Goal: Check status: Check status

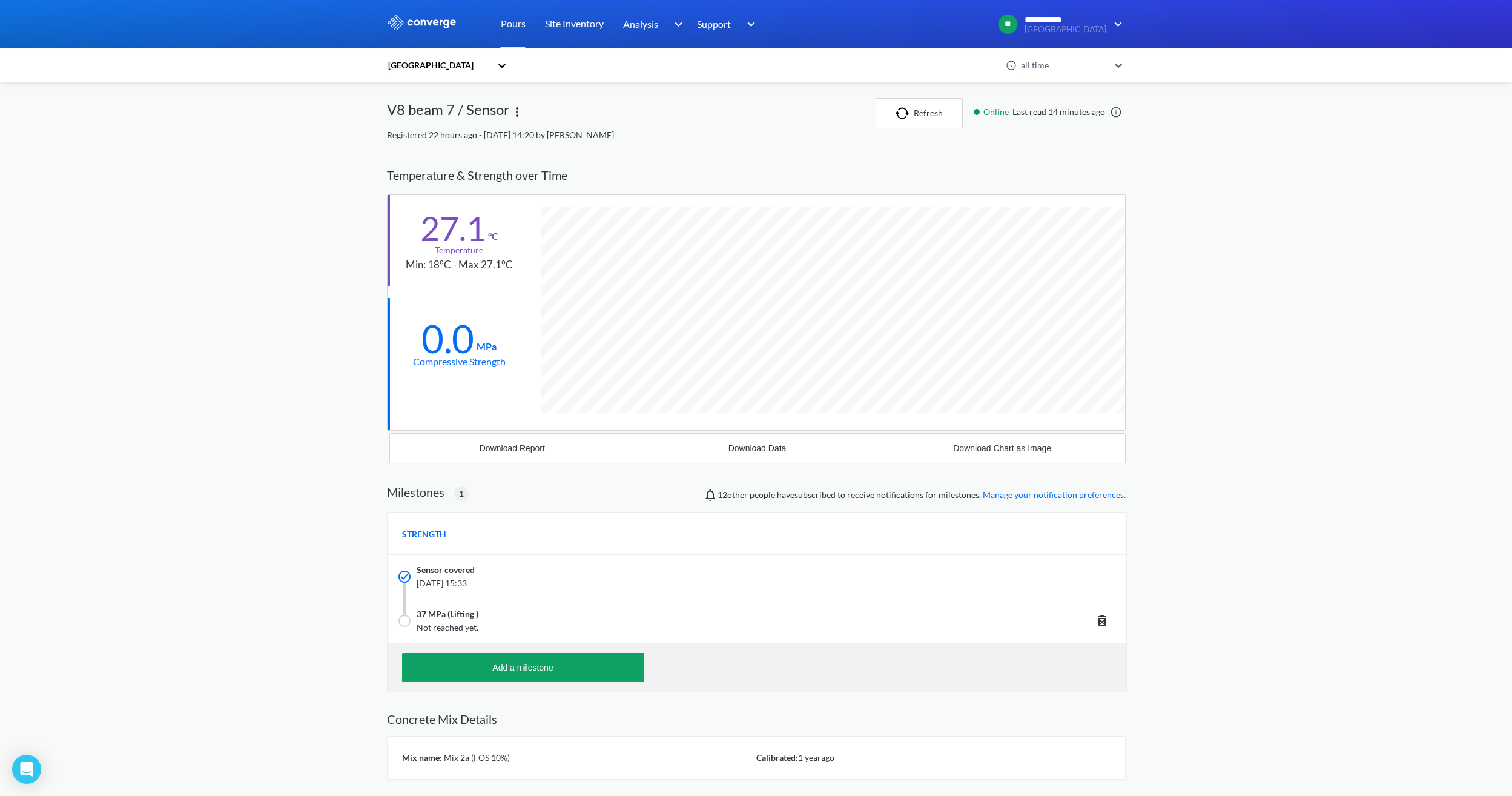
scroll to position [775, 739]
click at [940, 107] on button "Refresh" at bounding box center [919, 113] width 87 height 30
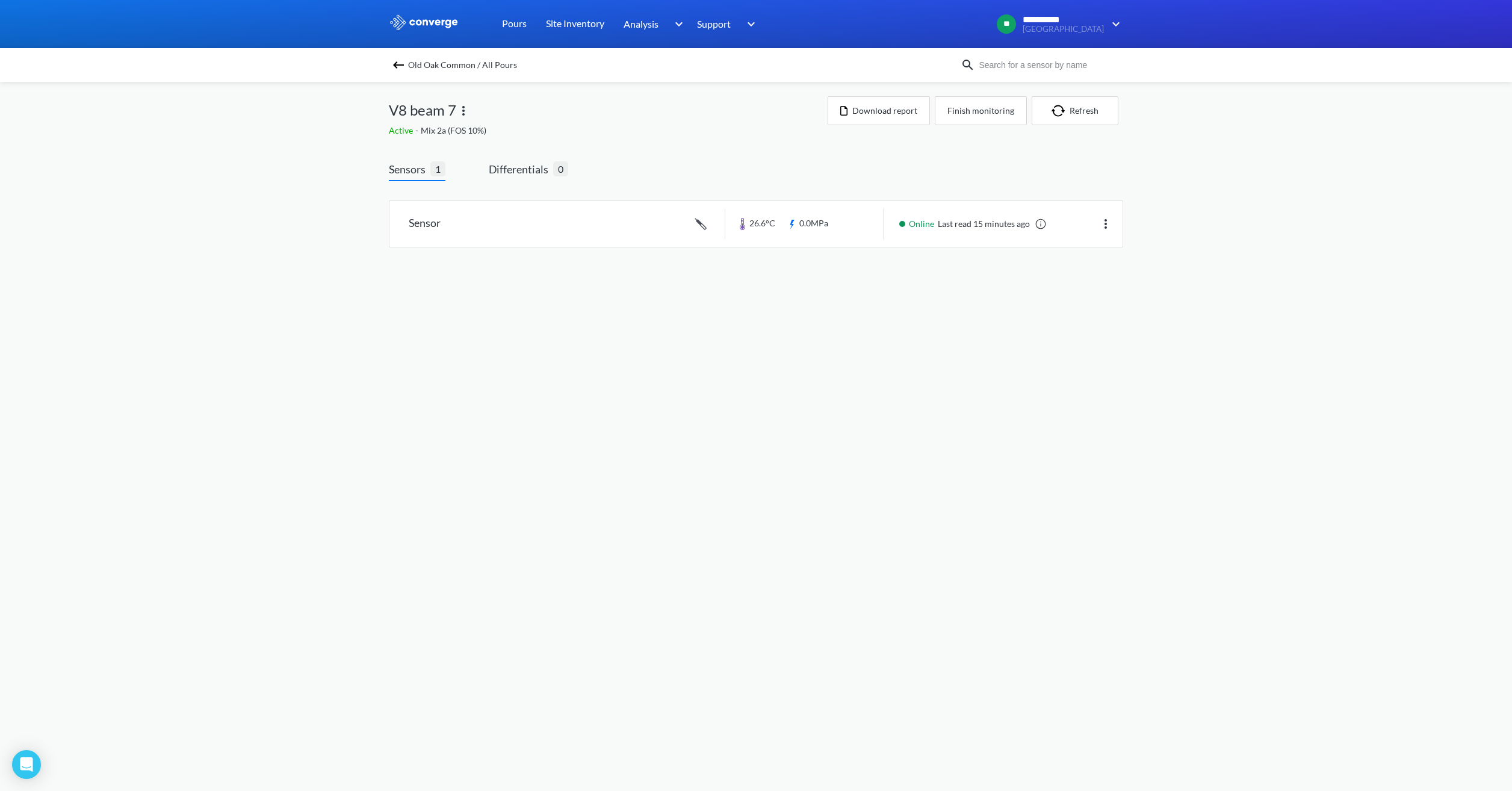
click at [398, 62] on img at bounding box center [398, 64] width 14 height 14
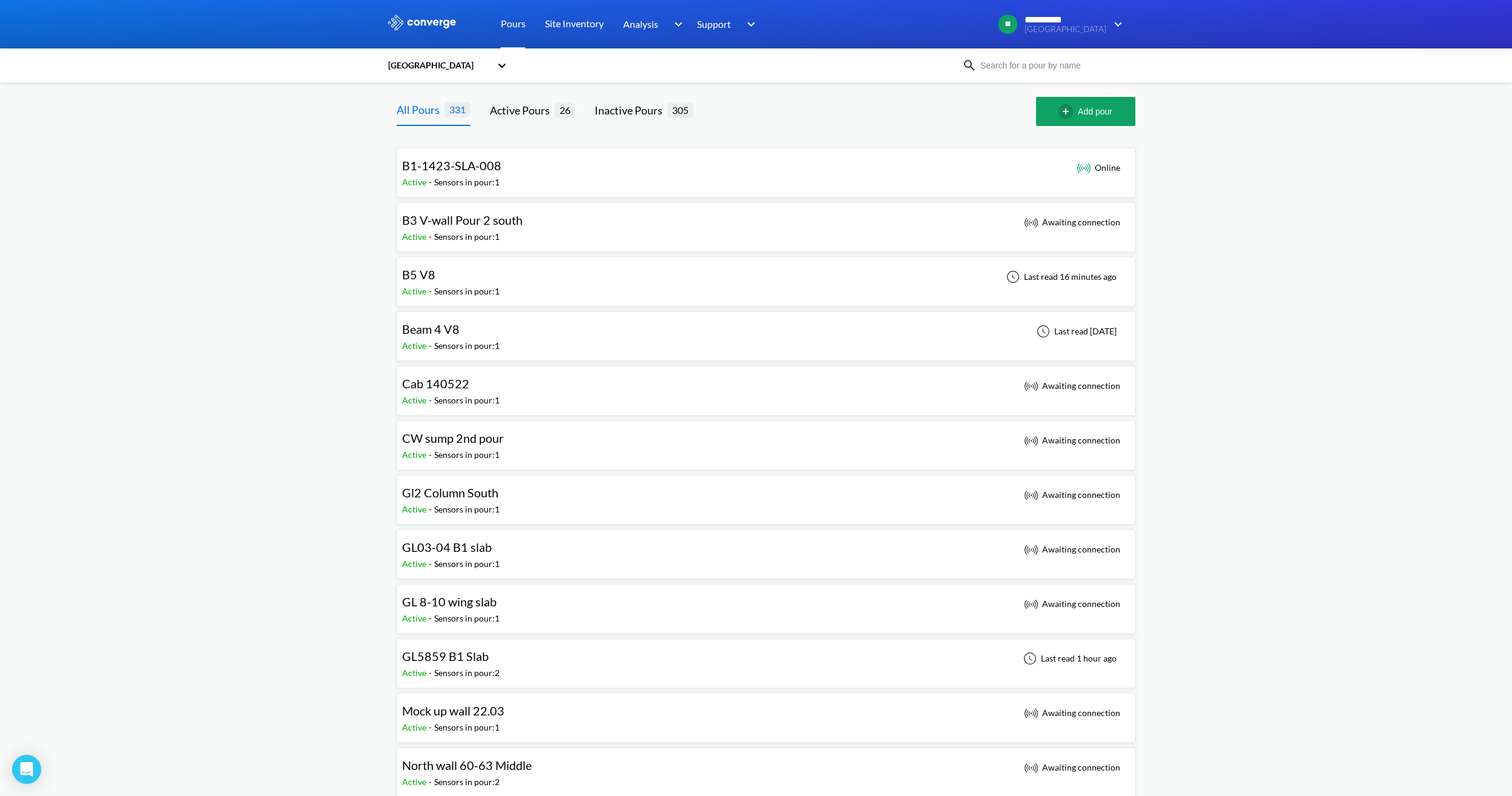
click at [629, 272] on div "B5 V8 Active - Sensors in pour: 1 Last read 16 minutes ago" at bounding box center [766, 282] width 728 height 39
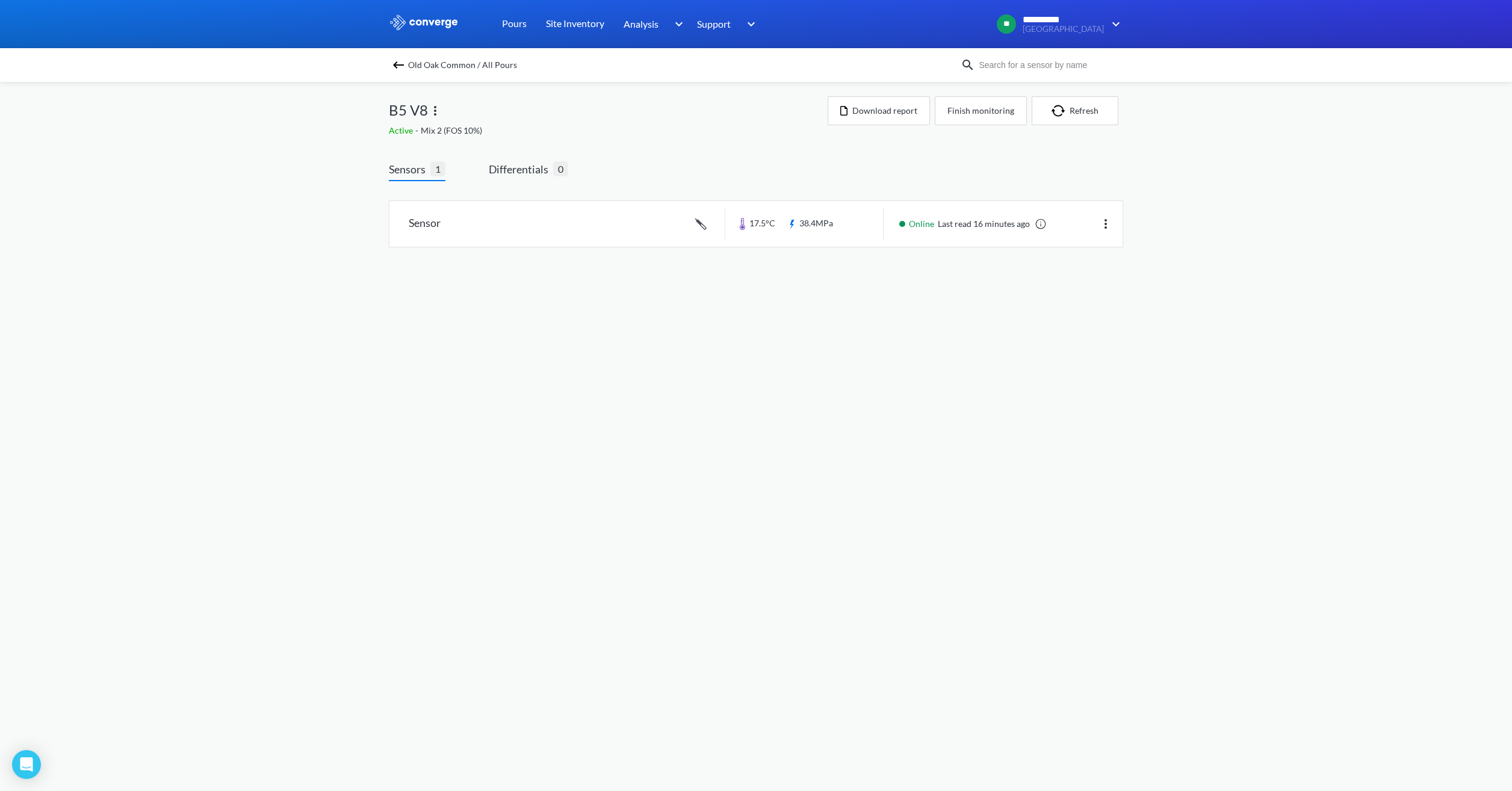
click at [398, 62] on img at bounding box center [398, 64] width 14 height 14
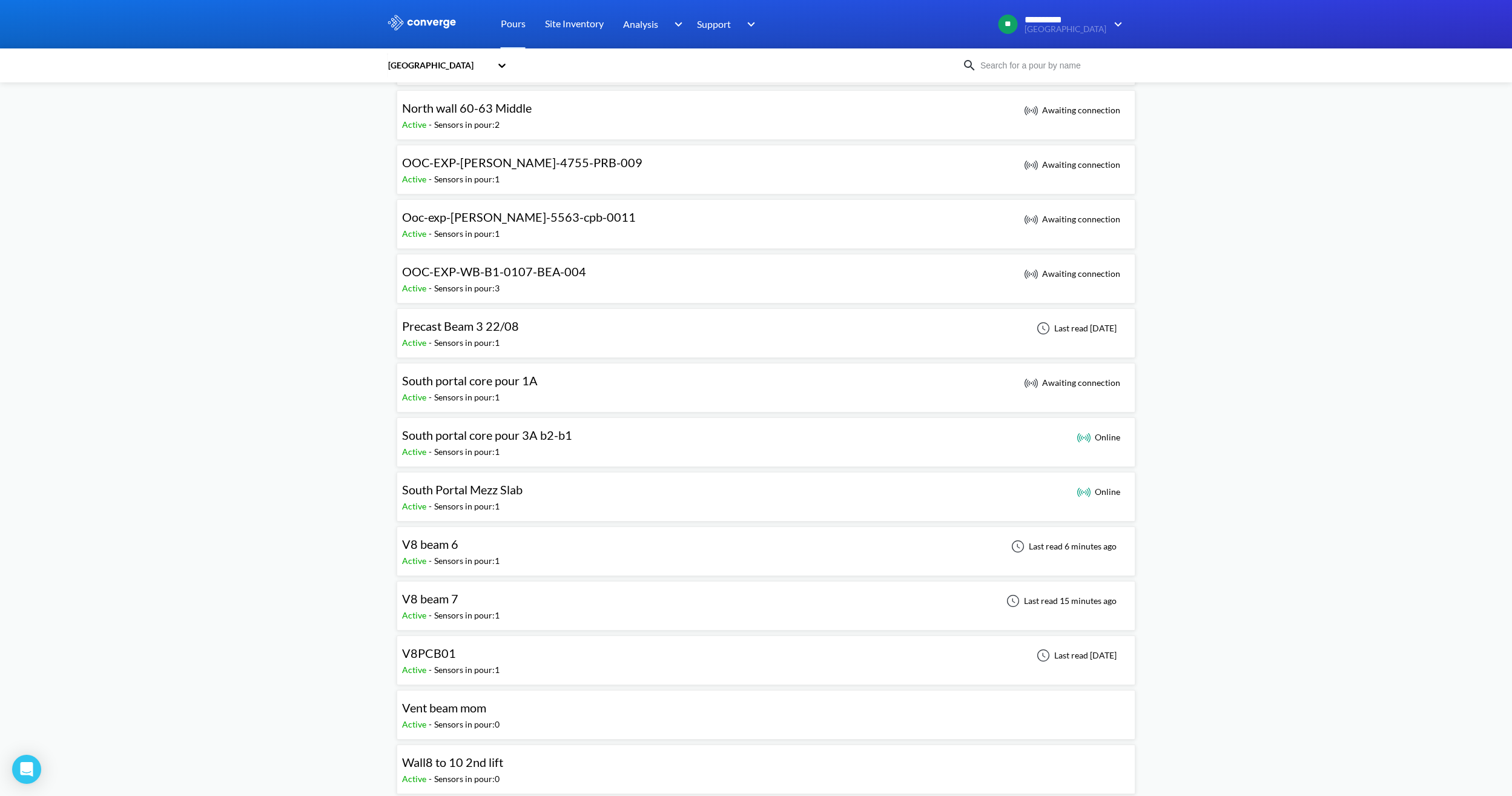
scroll to position [666, 0]
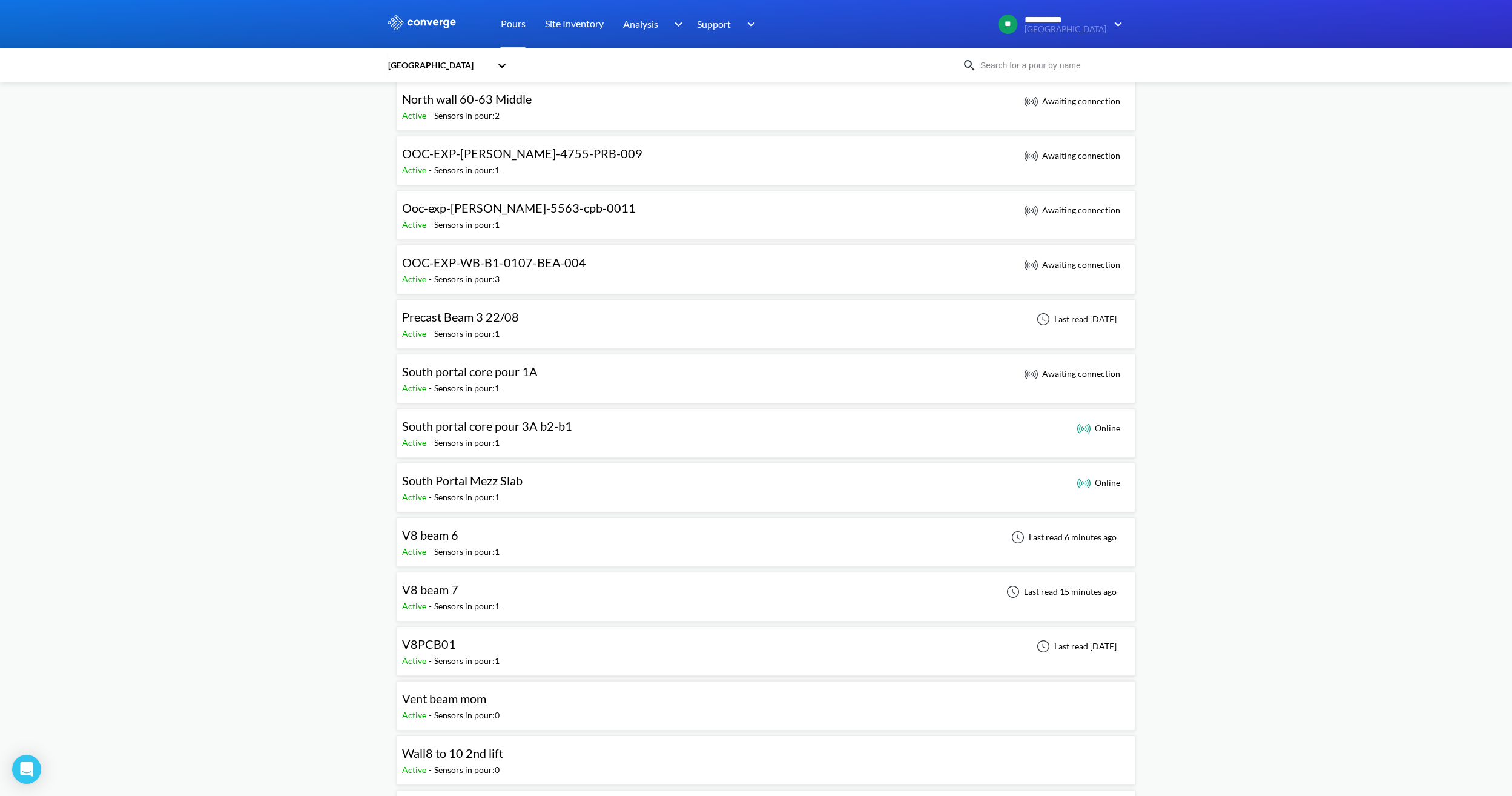
drag, startPoint x: 517, startPoint y: 543, endPoint x: 803, endPoint y: 533, distance: 286.2
click at [517, 543] on div "V8 beam 6 Active - Sensors in pour: 1 Last read 6 minutes ago" at bounding box center [766, 543] width 728 height 39
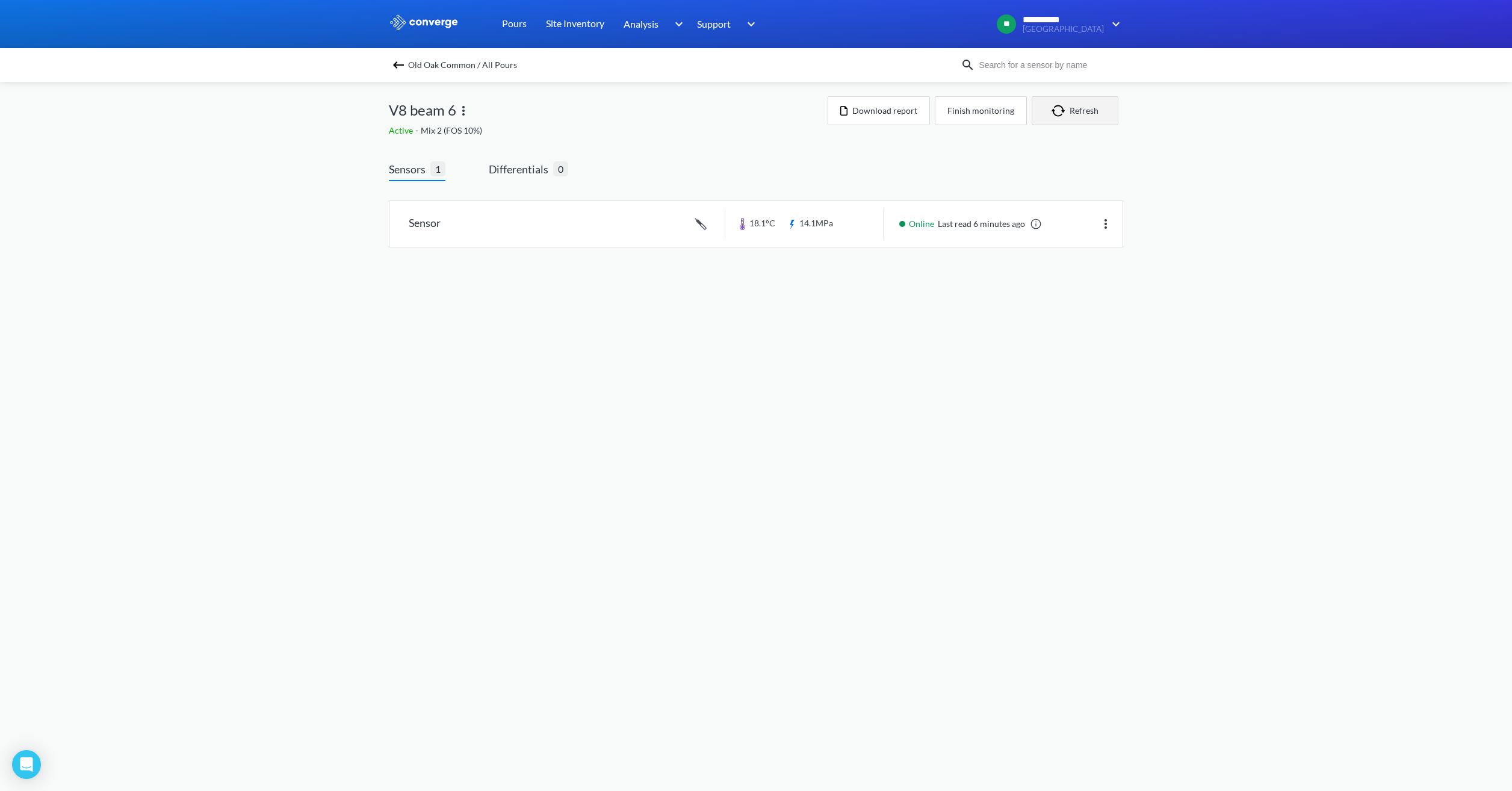
click at [1078, 107] on button "Refresh" at bounding box center [1075, 110] width 87 height 29
click at [839, 230] on link at bounding box center [756, 224] width 733 height 46
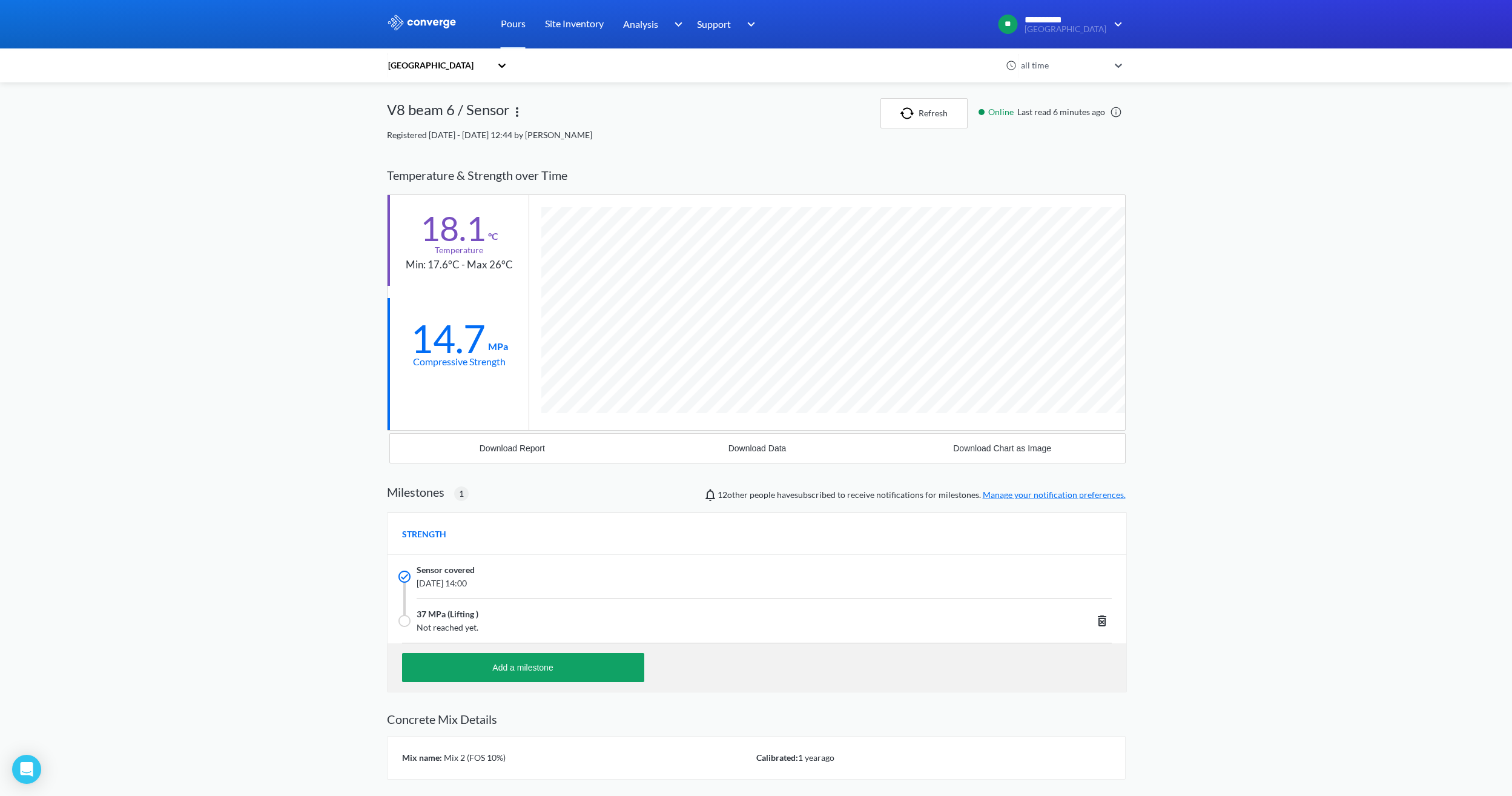
scroll to position [775, 739]
click at [438, 577] on span "[DATE] 14:00" at bounding box center [691, 583] width 549 height 13
drag, startPoint x: 502, startPoint y: 344, endPoint x: 410, endPoint y: 337, distance: 92.3
click at [410, 337] on div "14.7 MPa" at bounding box center [459, 337] width 98 height 36
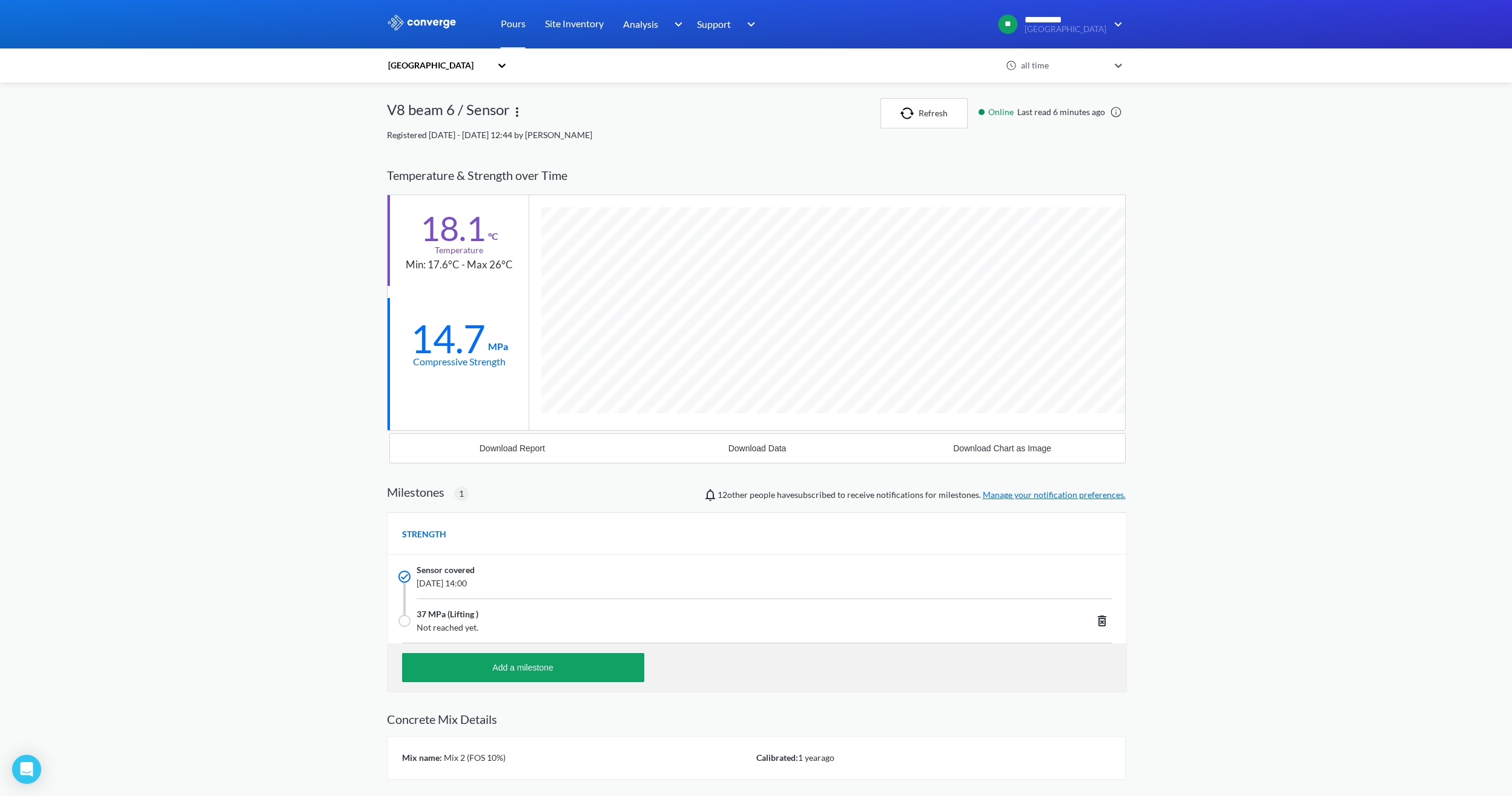
drag, startPoint x: 410, startPoint y: 337, endPoint x: 447, endPoint y: 429, distance: 99.2
click at [447, 429] on div at bounding box center [457, 410] width 141 height 41
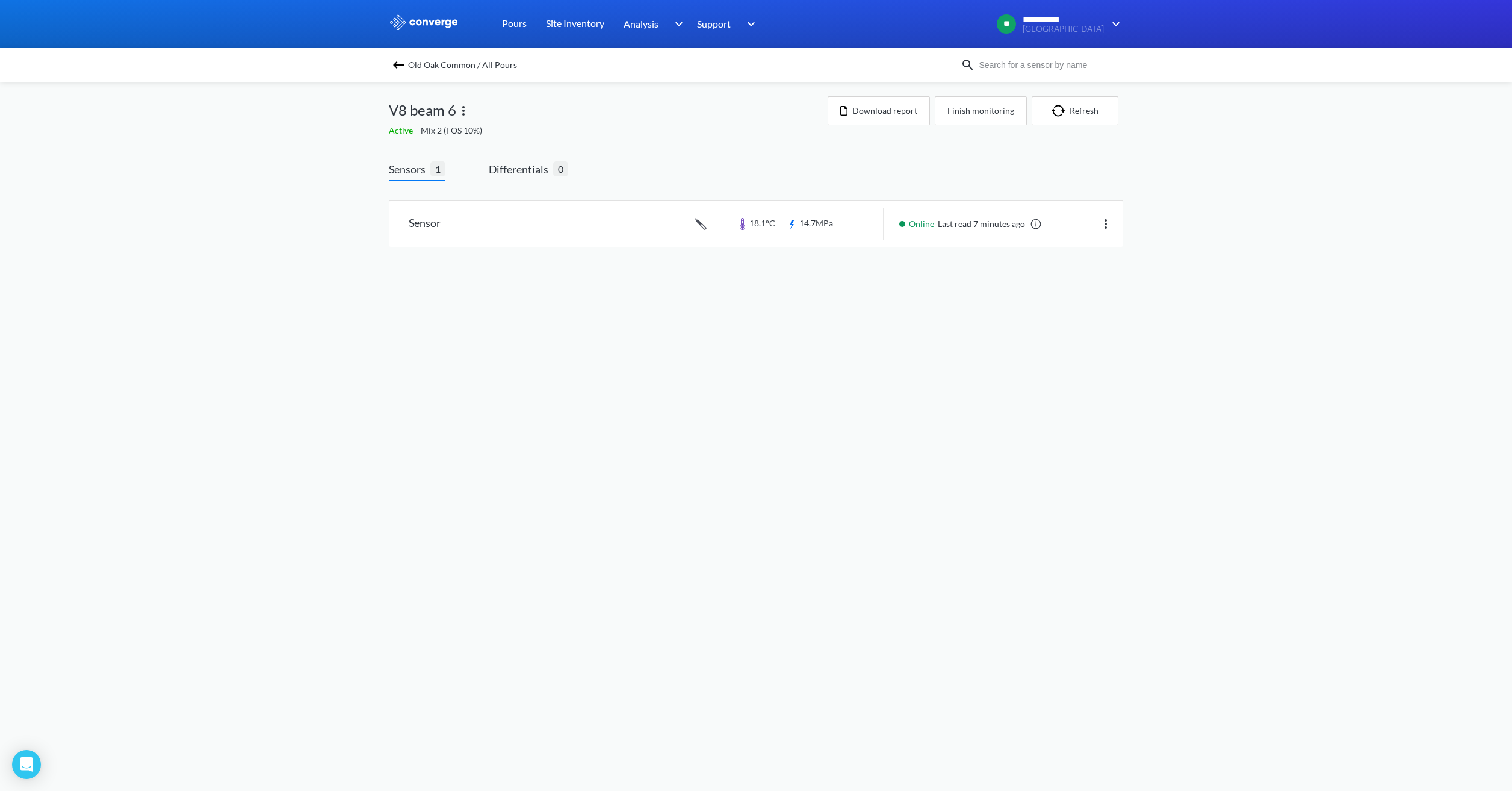
click at [393, 66] on img at bounding box center [398, 64] width 14 height 14
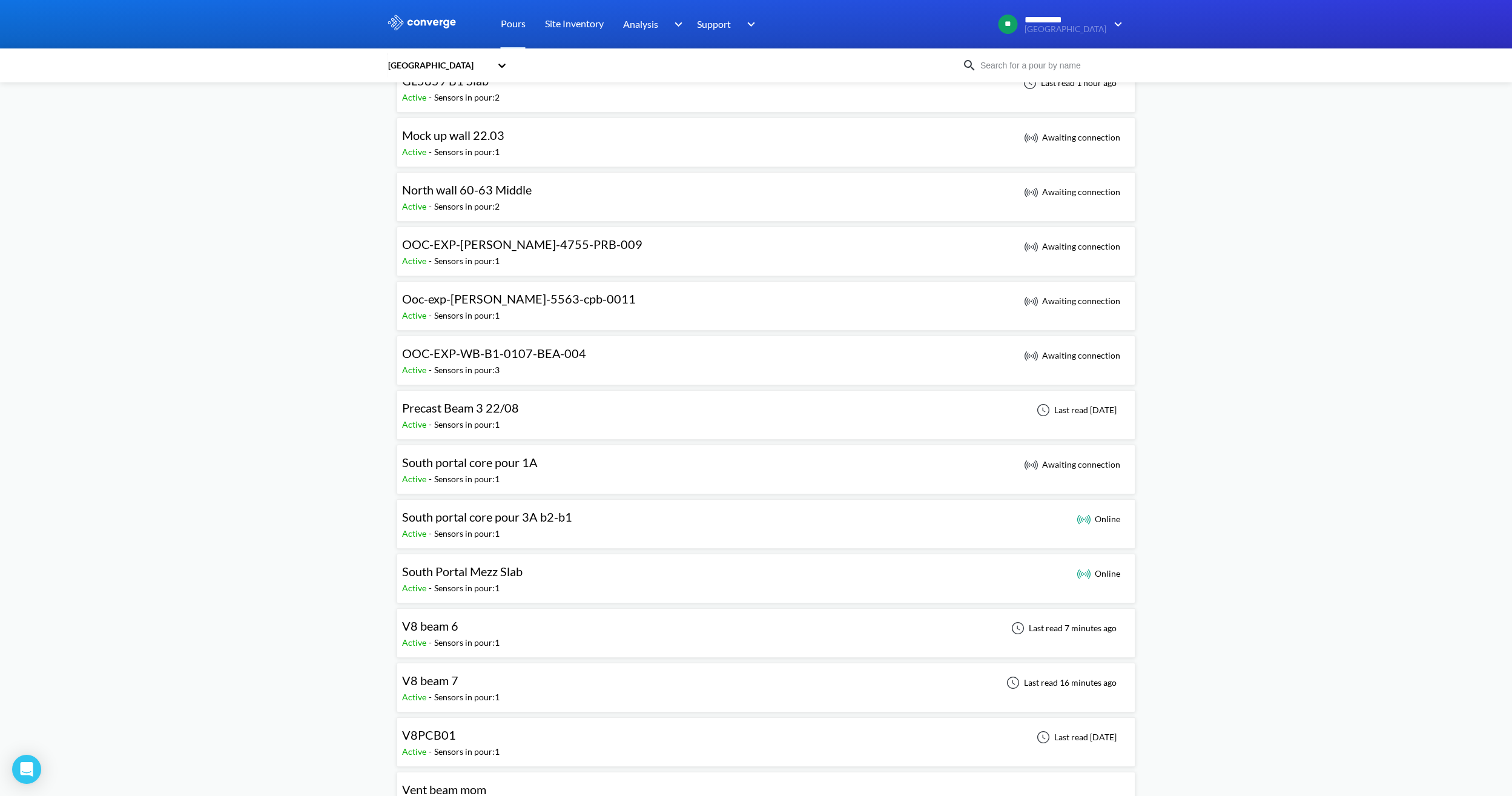
scroll to position [606, 0]
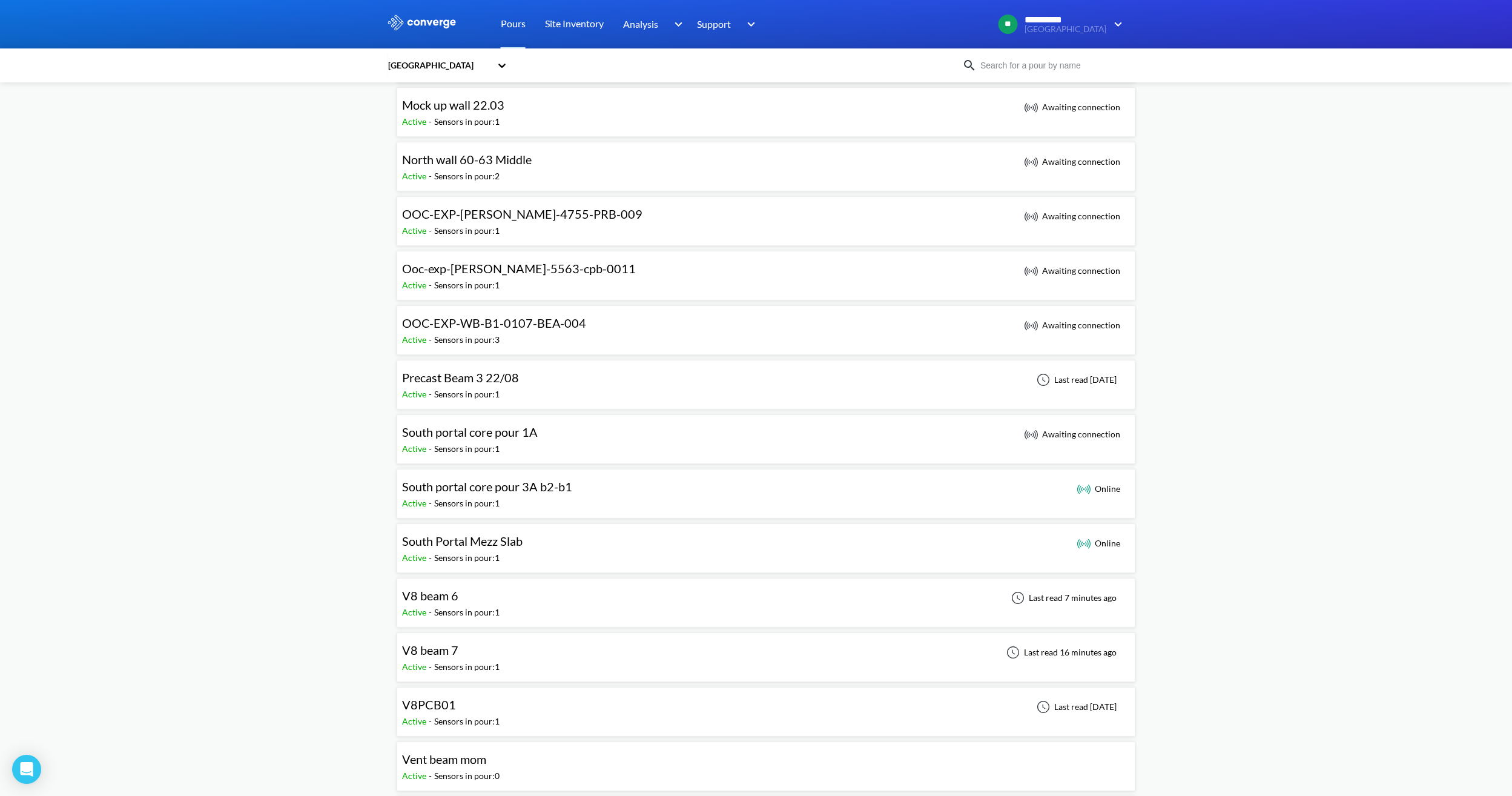
click at [482, 646] on div "V8 beam 7" at bounding box center [451, 650] width 98 height 19
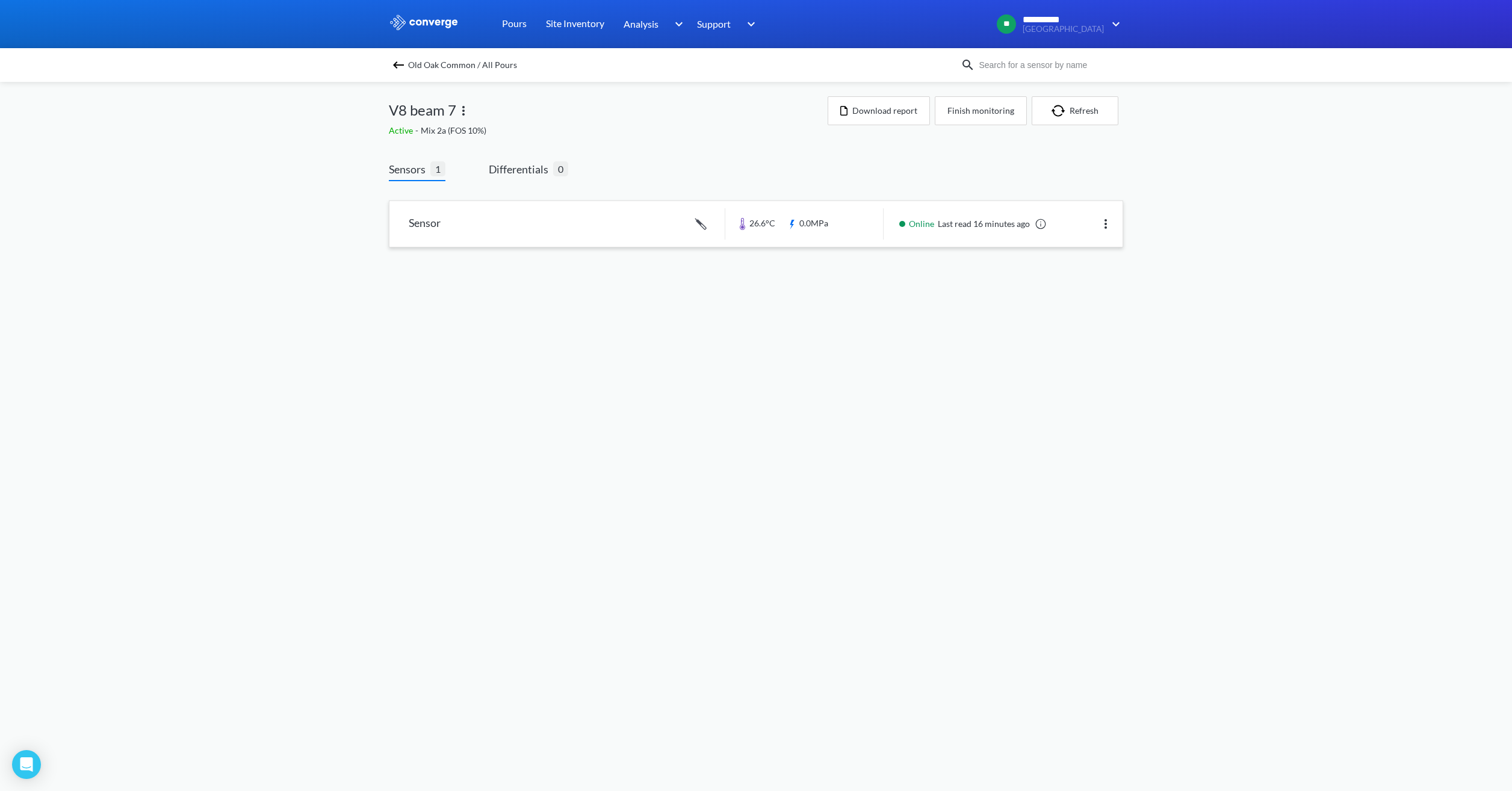
click at [839, 224] on link at bounding box center [756, 224] width 733 height 46
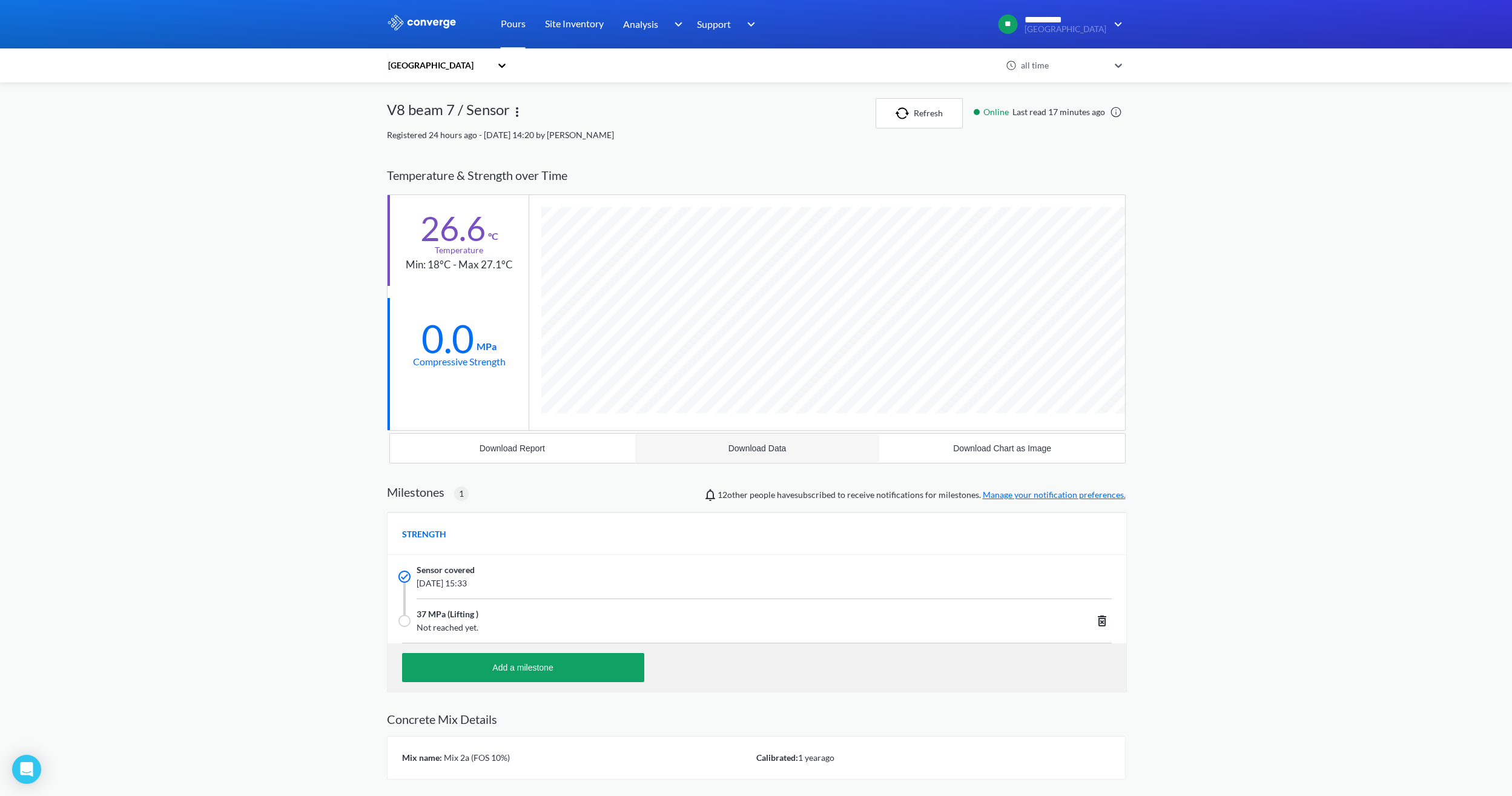
scroll to position [775, 739]
click at [891, 104] on button "Refresh" at bounding box center [919, 113] width 87 height 30
drag, startPoint x: 452, startPoint y: 344, endPoint x: 502, endPoint y: 345, distance: 50.0
click at [502, 345] on div "0.0 MPa Compressive Strength" at bounding box center [457, 344] width 141 height 91
drag, startPoint x: 502, startPoint y: 345, endPoint x: 513, endPoint y: 561, distance: 216.3
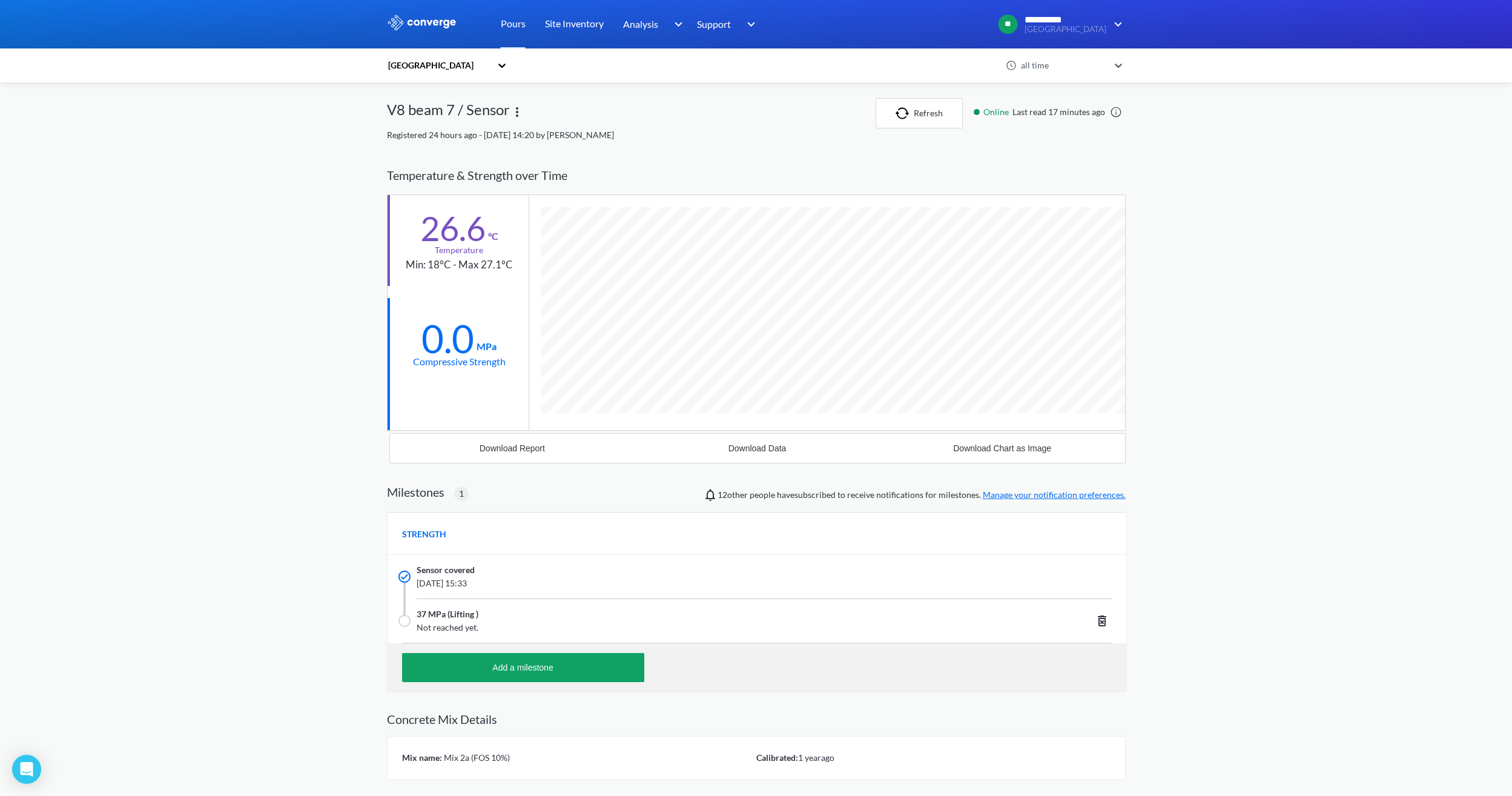
click at [513, 561] on div "Sensor covered [DATE] 15:33" at bounding box center [756, 577] width 739 height 44
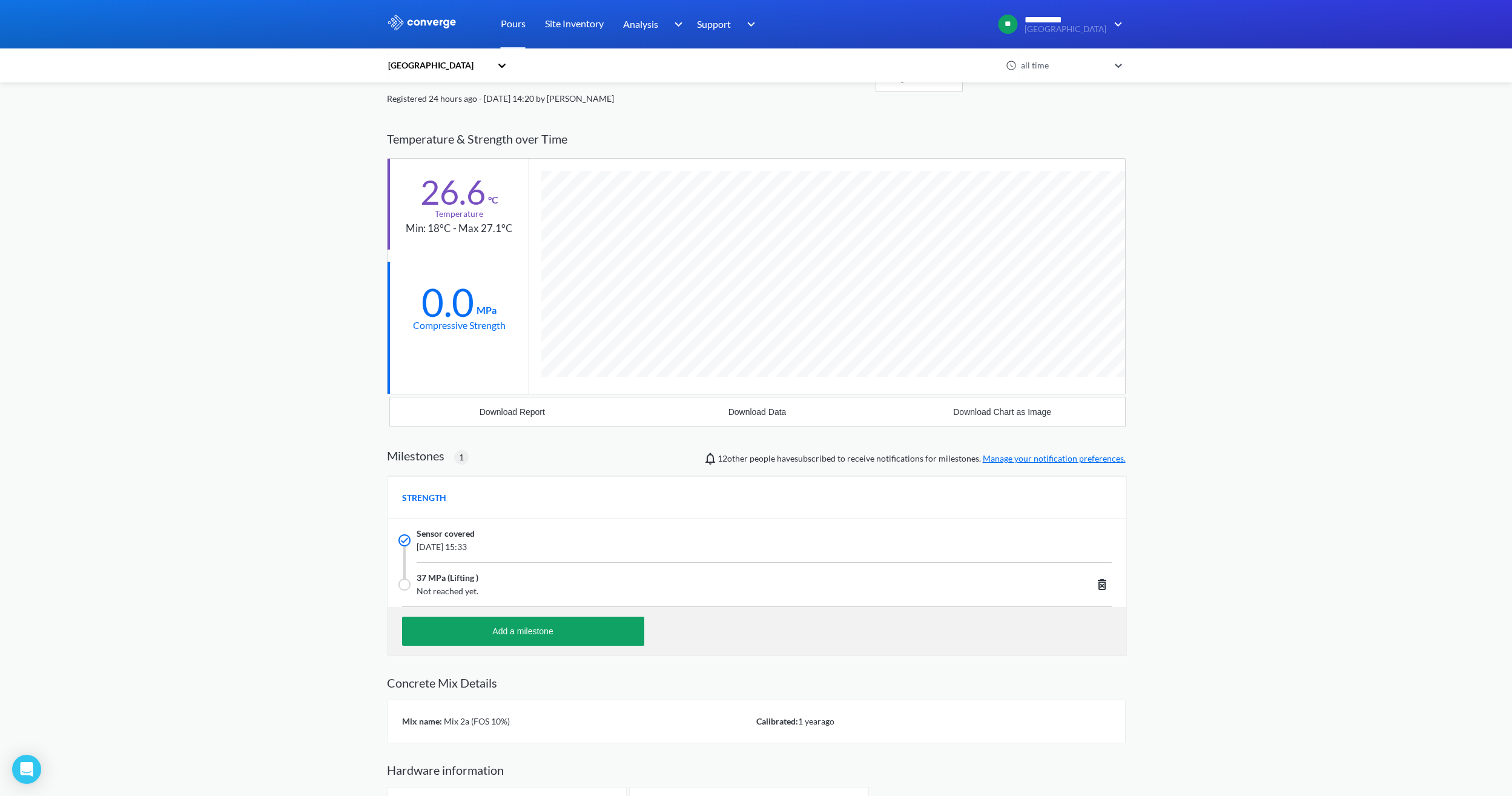
scroll to position [0, 0]
